Goal: Transaction & Acquisition: Purchase product/service

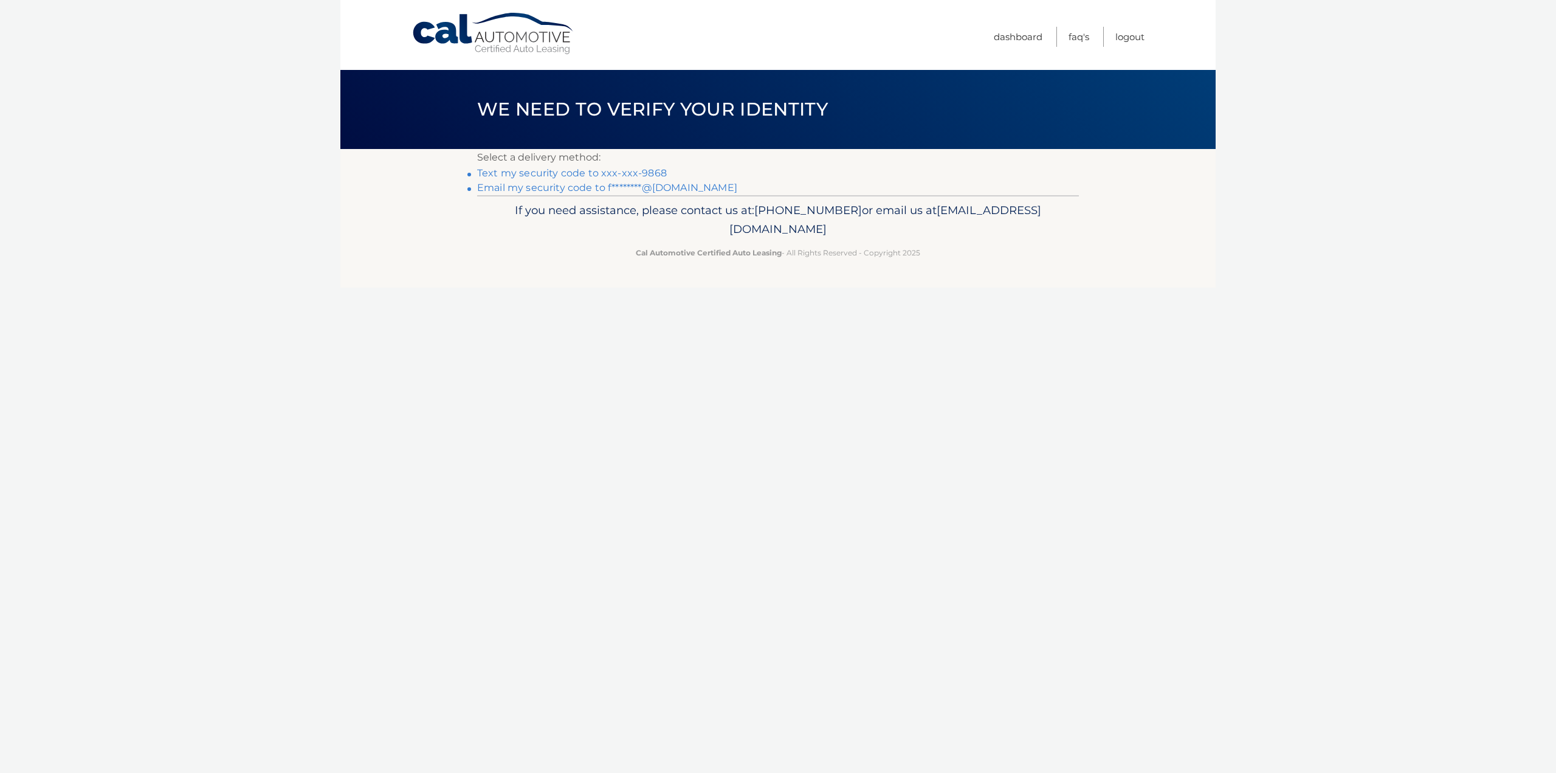
click at [598, 171] on link "Text my security code to xxx-xxx-9868" at bounding box center [572, 173] width 190 height 12
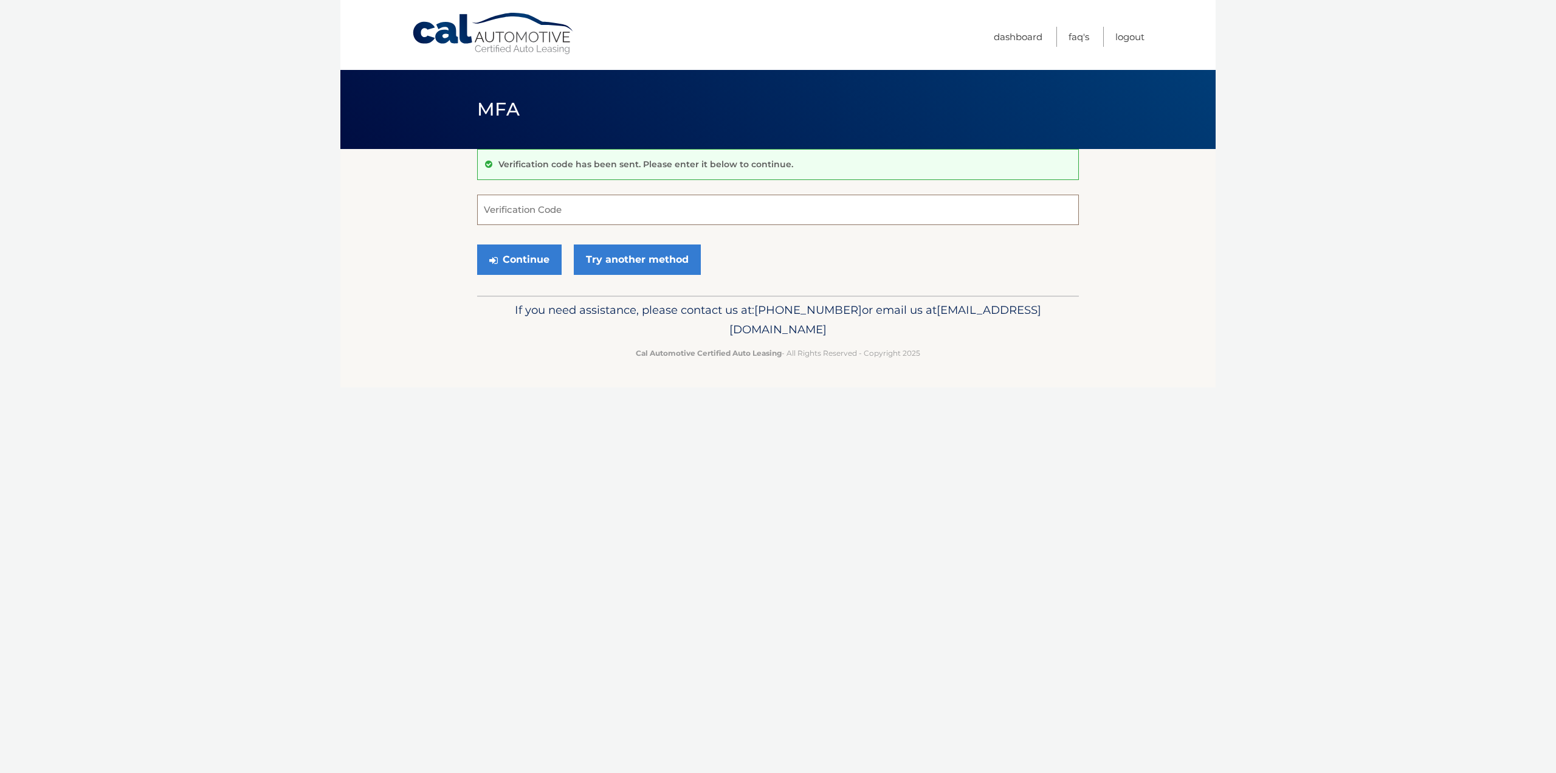
click at [518, 210] on input "Verification Code" at bounding box center [778, 210] width 602 height 30
type input "822390"
click at [477, 244] on button "Continue" at bounding box center [519, 259] width 84 height 30
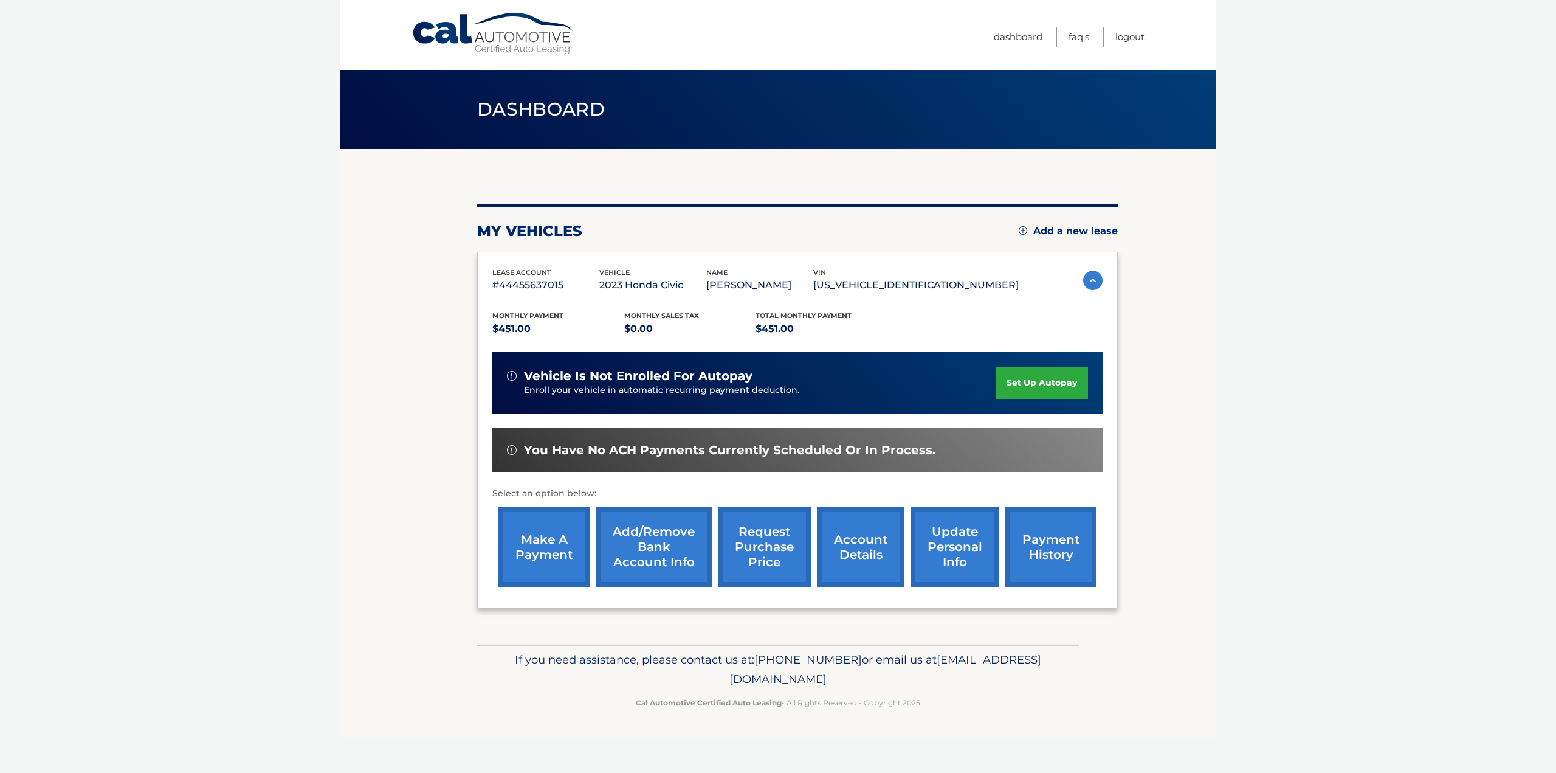
click at [559, 553] on link "make a payment" at bounding box center [543, 547] width 91 height 80
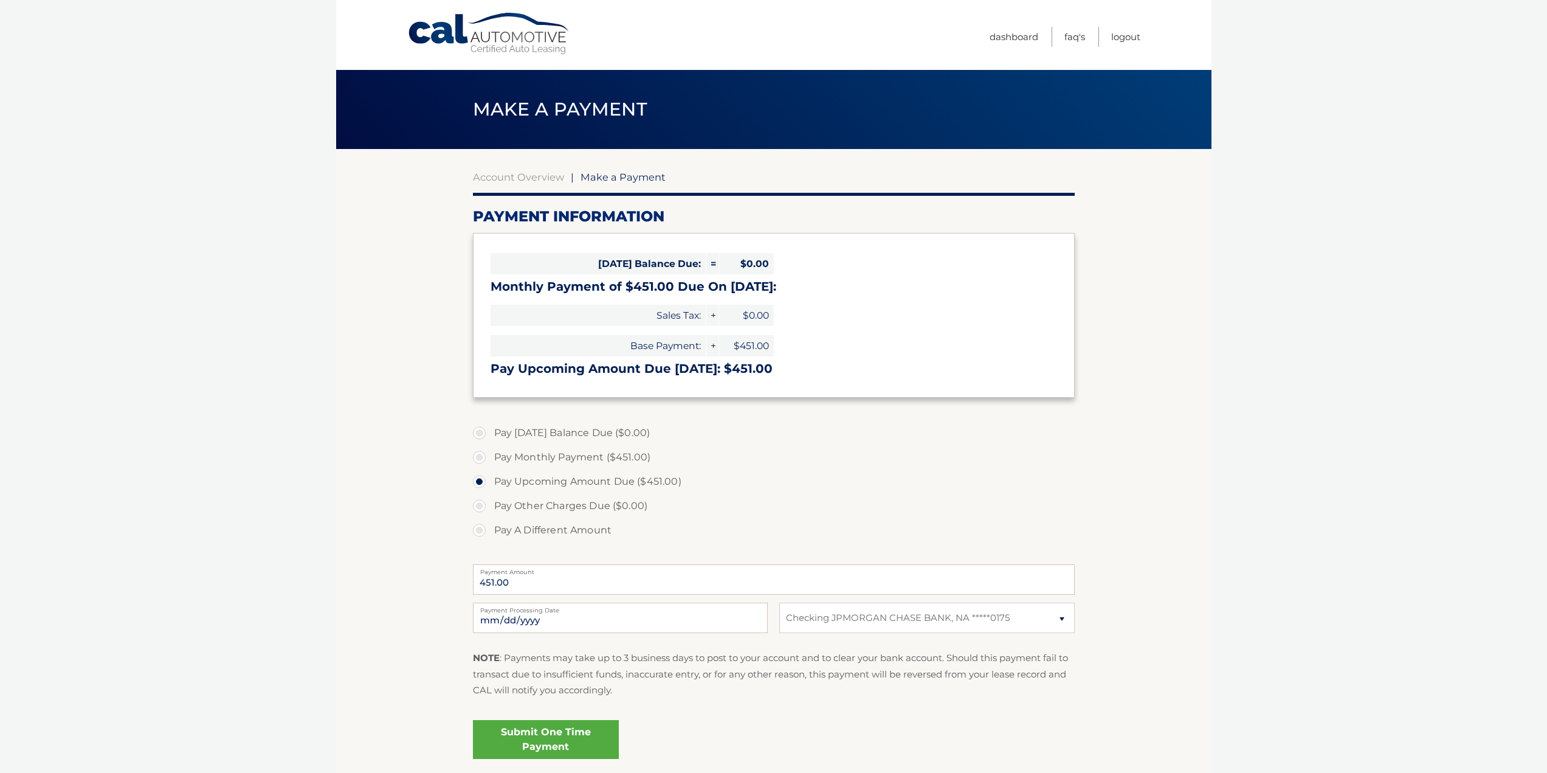
select select "MWZkN2RhMzgtMTZiMy00MjkxLTk1ZWMtNGNjZDdhYTY1NGI4"
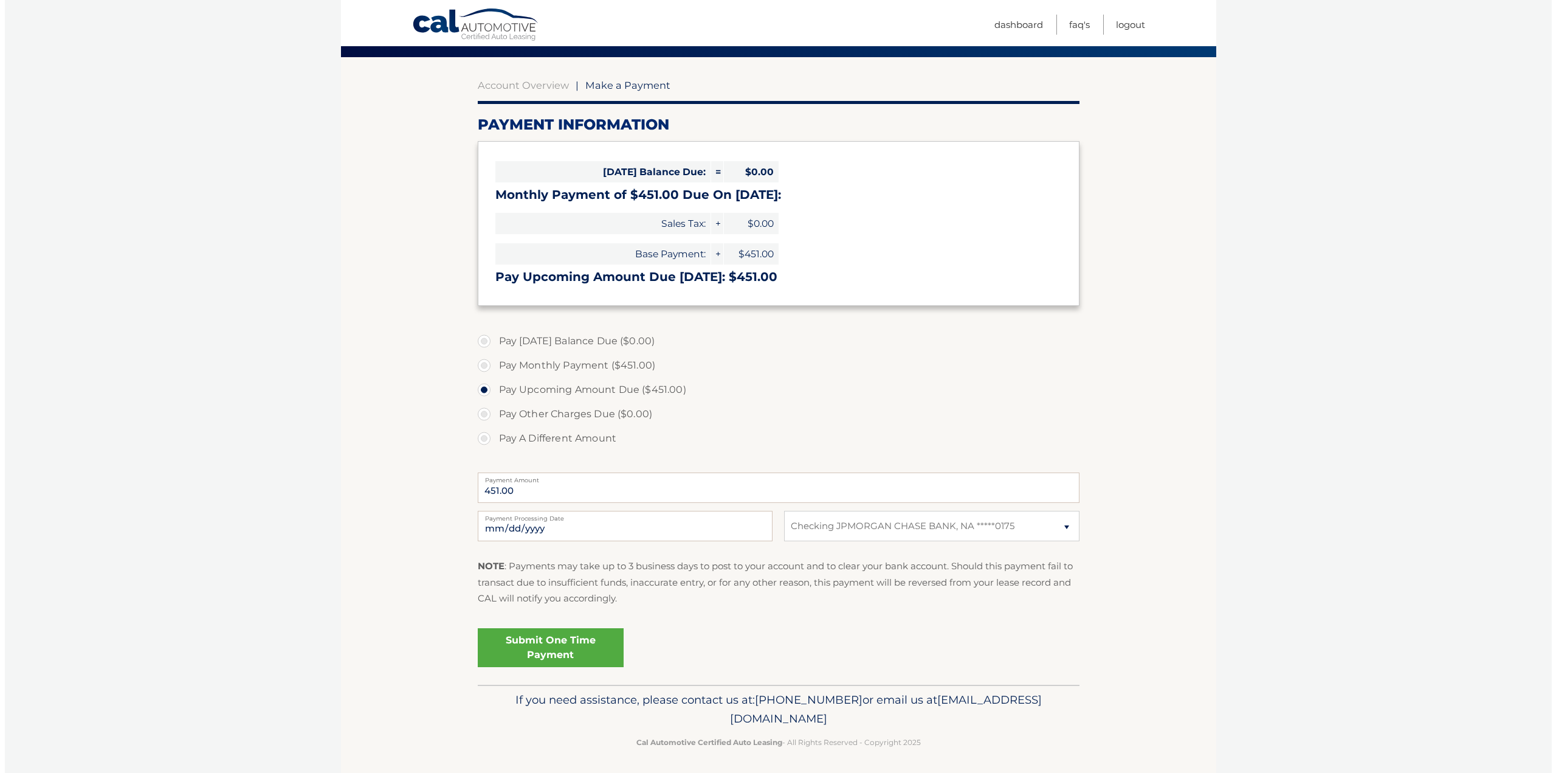
scroll to position [96, 0]
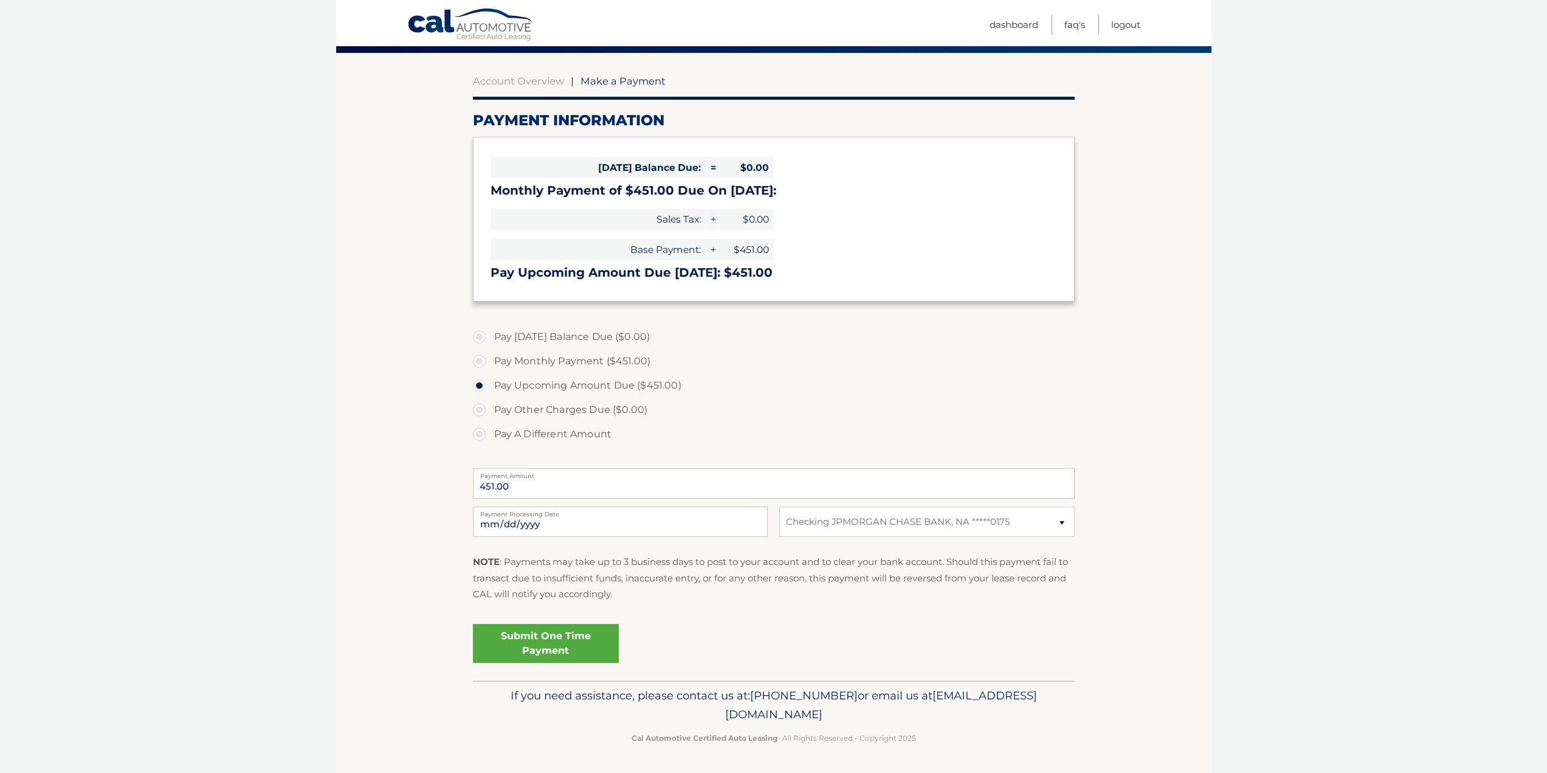
click at [537, 646] on link "Submit One Time Payment" at bounding box center [546, 643] width 146 height 39
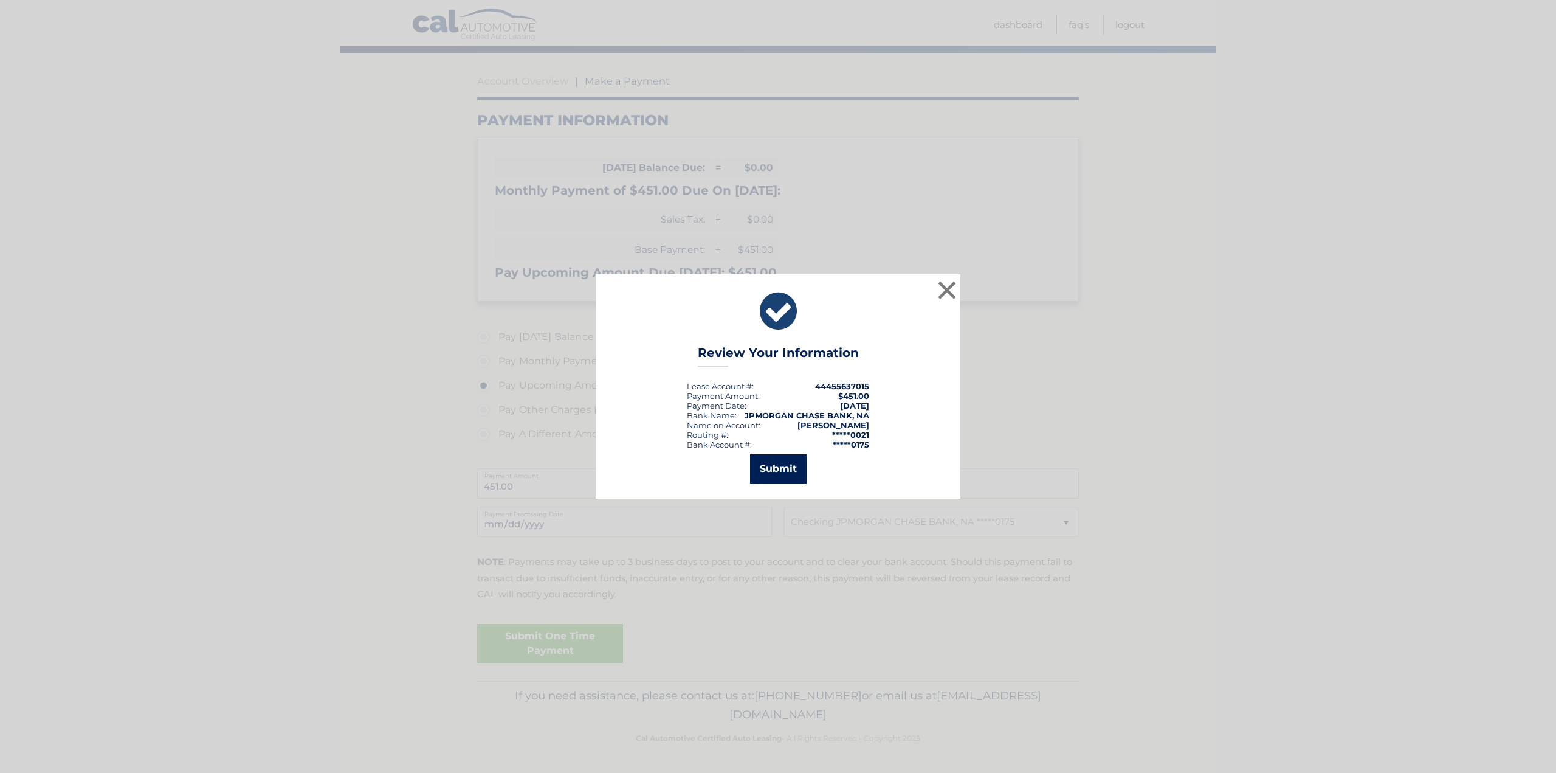
click at [796, 467] on button "Submit" at bounding box center [778, 468] width 57 height 29
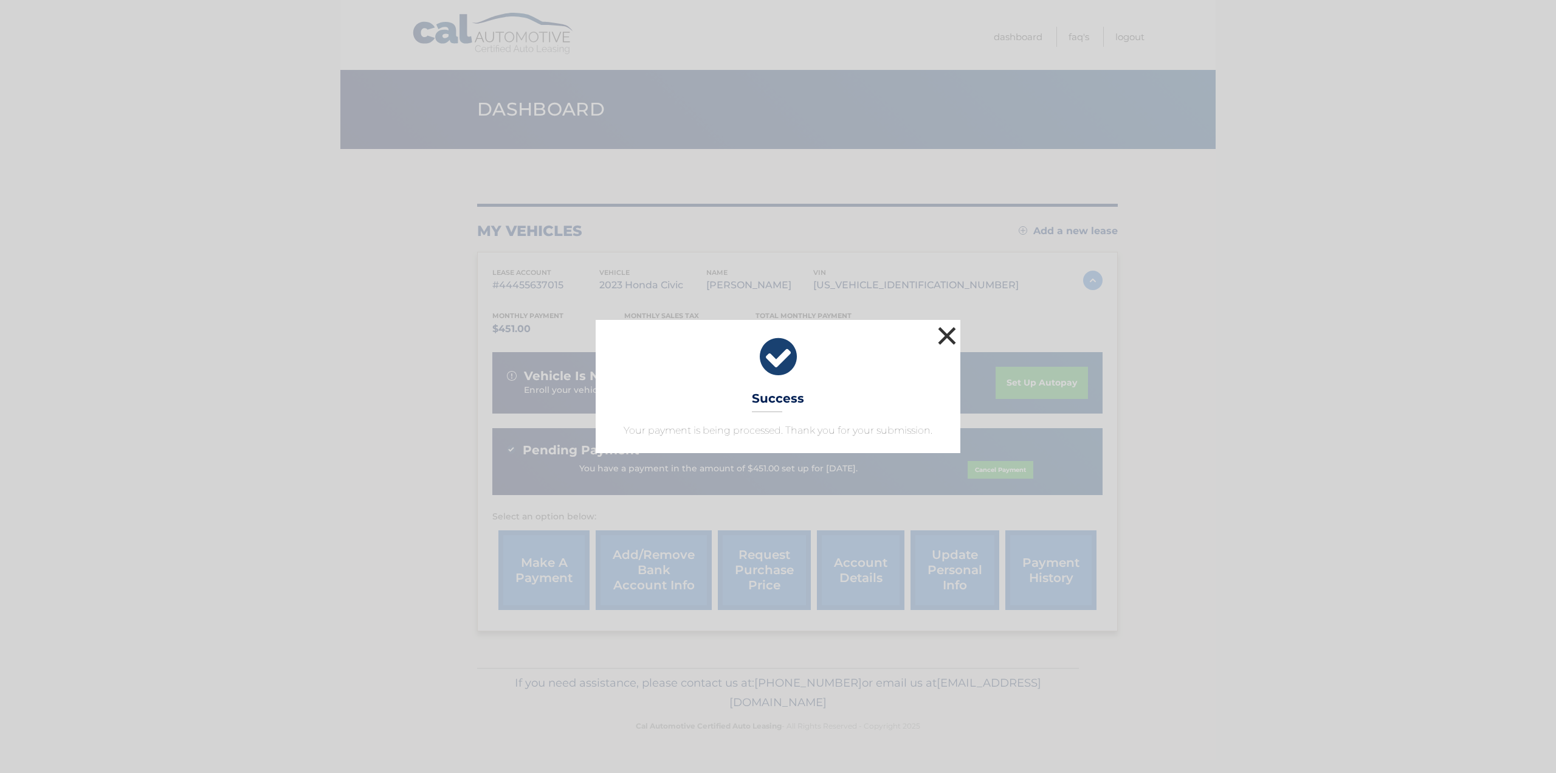
click at [939, 342] on button "×" at bounding box center [947, 335] width 24 height 24
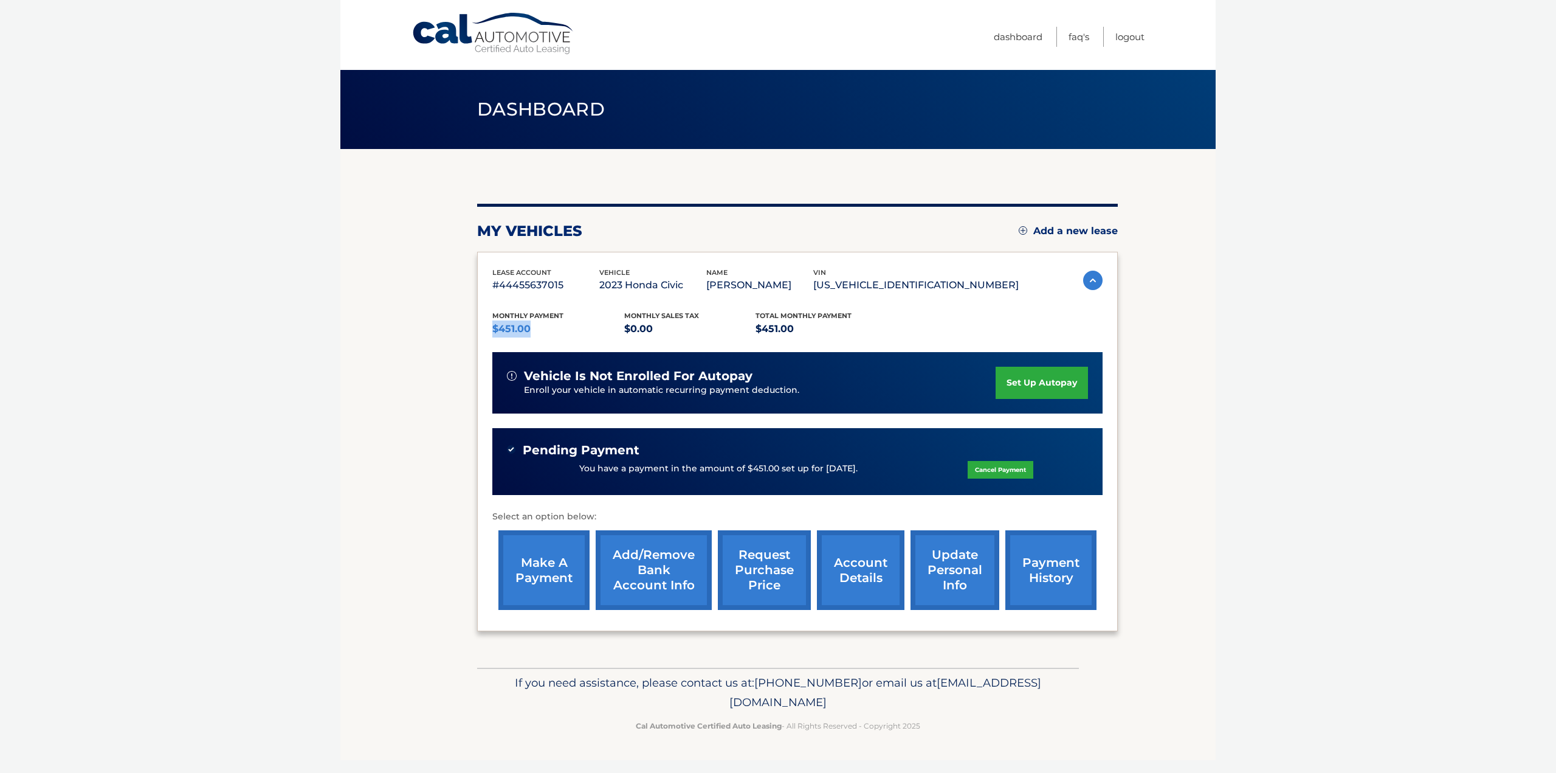
drag, startPoint x: 530, startPoint y: 328, endPoint x: 495, endPoint y: 330, distance: 34.7
click at [495, 330] on p "$451.00" at bounding box center [558, 328] width 132 height 17
copy p "$451.00"
